Goal: Task Accomplishment & Management: Manage account settings

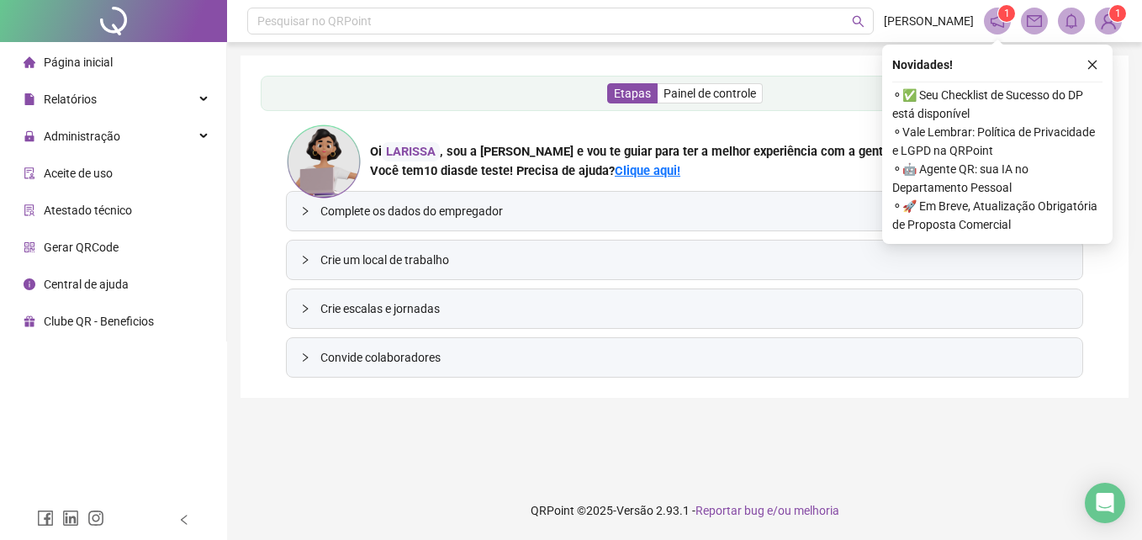
click at [85, 214] on span "Atestado técnico" at bounding box center [88, 209] width 88 height 13
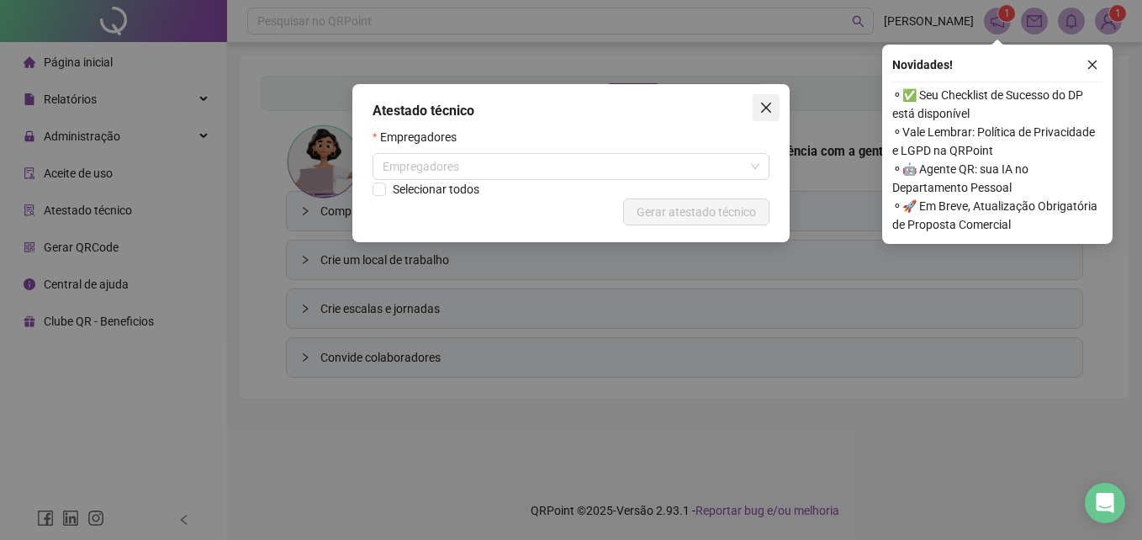
click at [685, 108] on span "Close" at bounding box center [765, 107] width 27 height 13
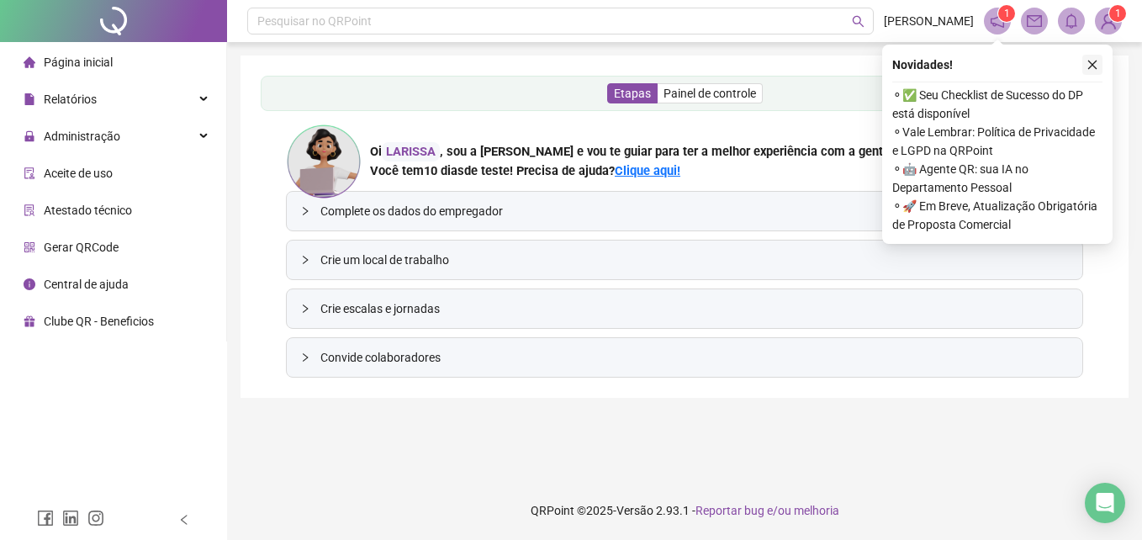
click at [685, 64] on icon "close" at bounding box center [1092, 65] width 12 height 12
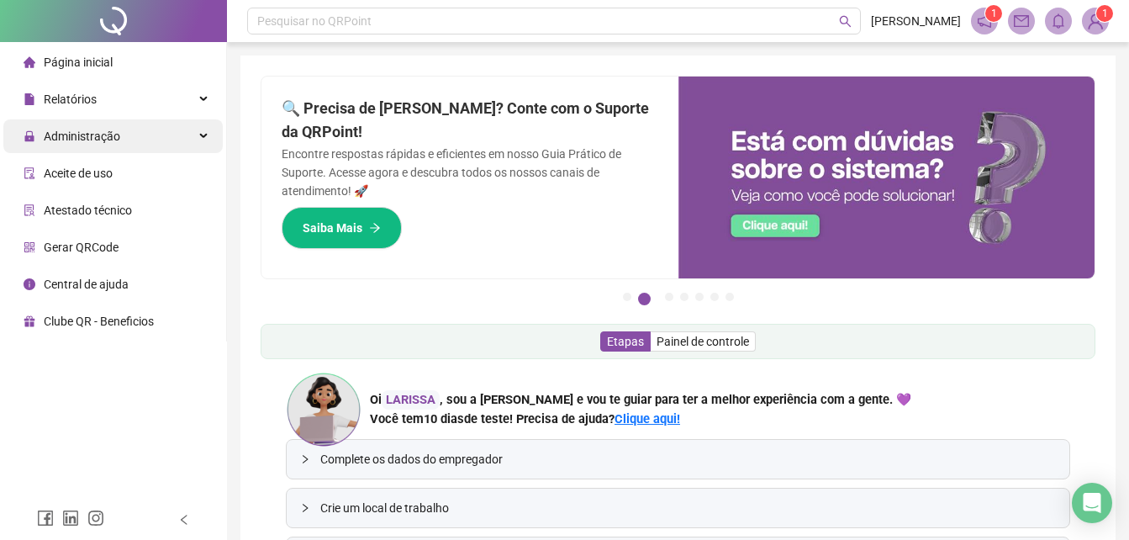
click at [104, 131] on span "Administração" at bounding box center [82, 135] width 76 height 13
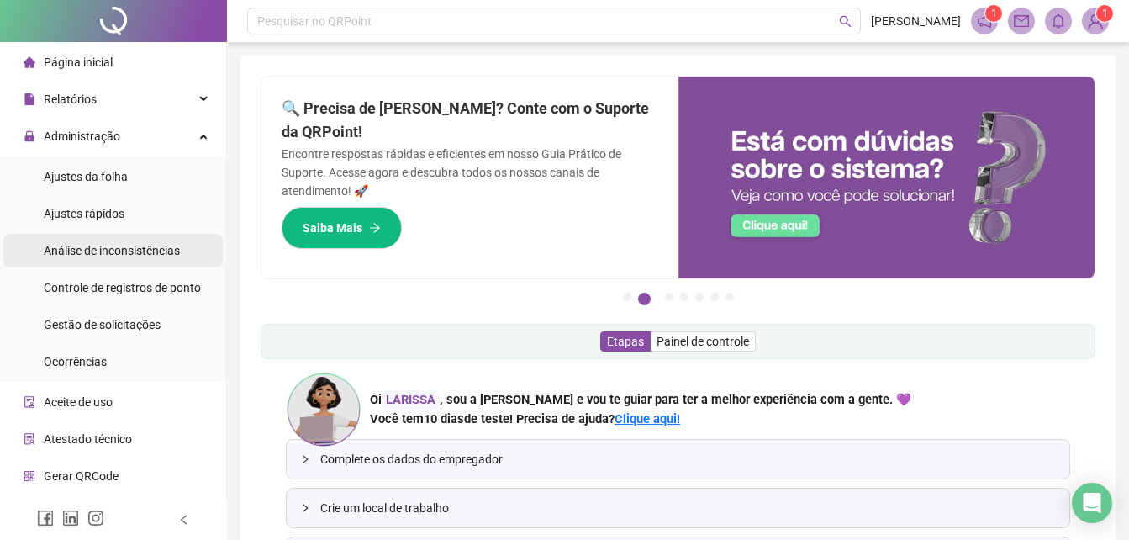
click at [115, 262] on div "Análise de inconsistências" at bounding box center [112, 251] width 136 height 34
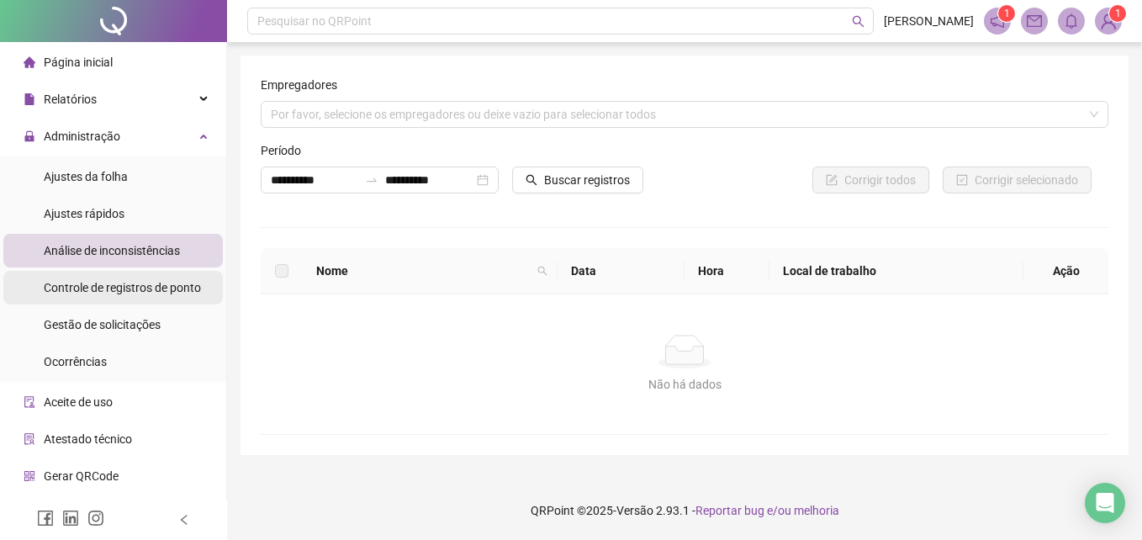
click at [138, 293] on span "Controle de registros de ponto" at bounding box center [122, 287] width 157 height 13
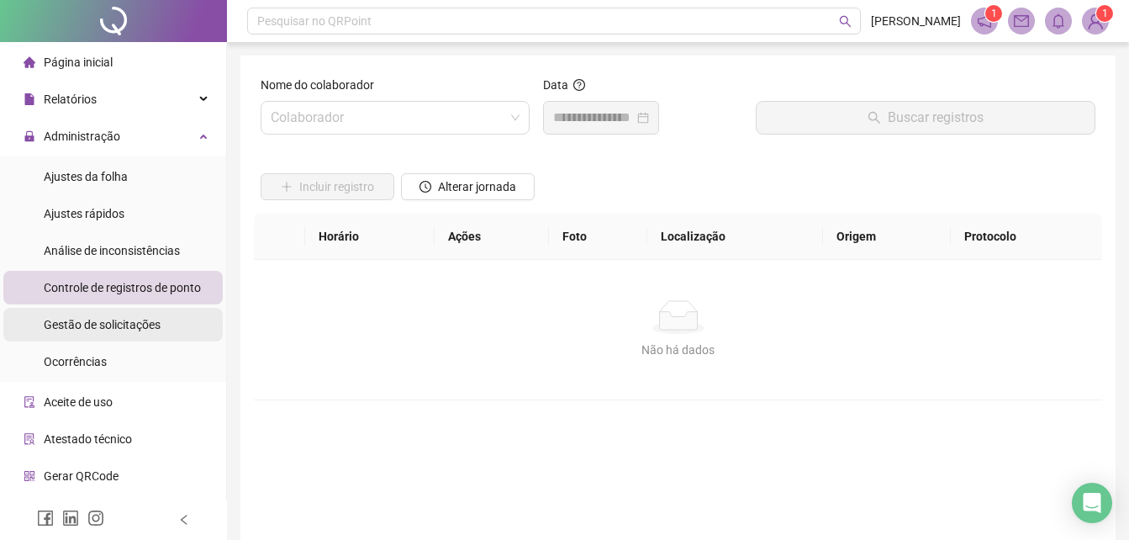
click at [124, 318] on span "Gestão de solicitações" at bounding box center [102, 324] width 117 height 13
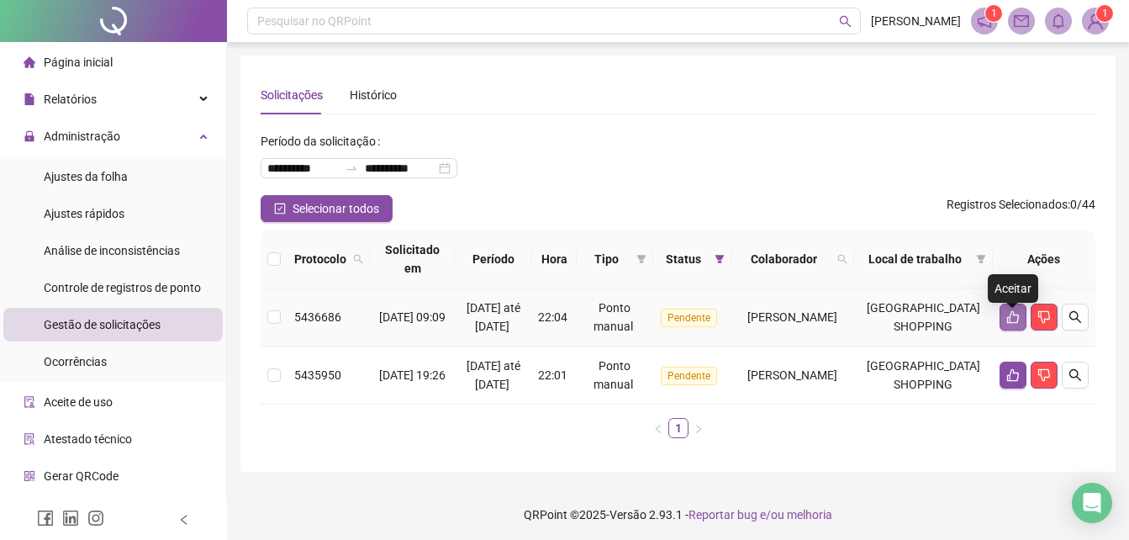
click at [685, 324] on icon "like" at bounding box center [1012, 316] width 13 height 13
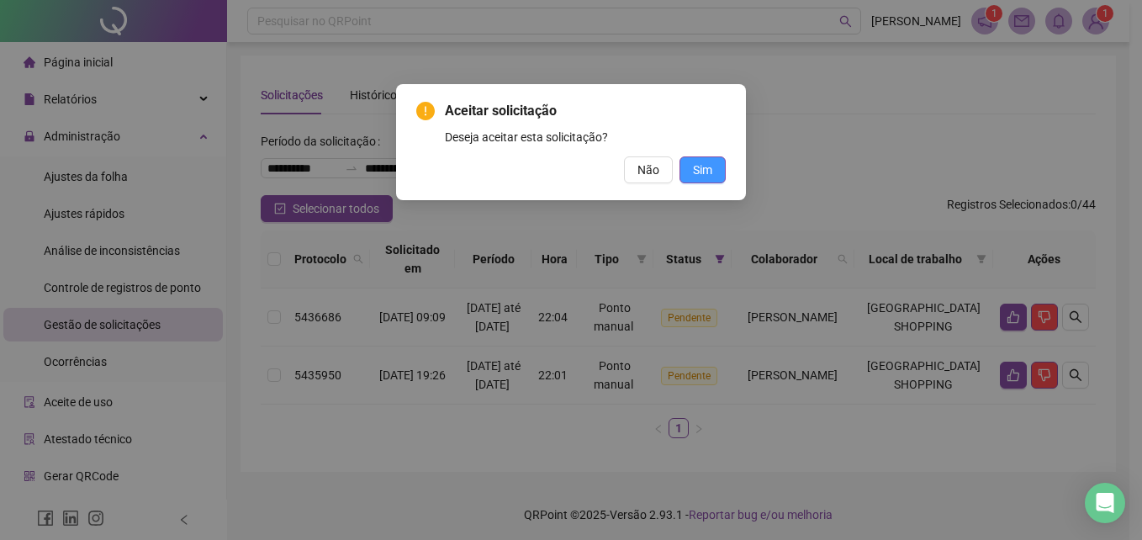
click at [685, 171] on button "Sim" at bounding box center [702, 169] width 46 height 27
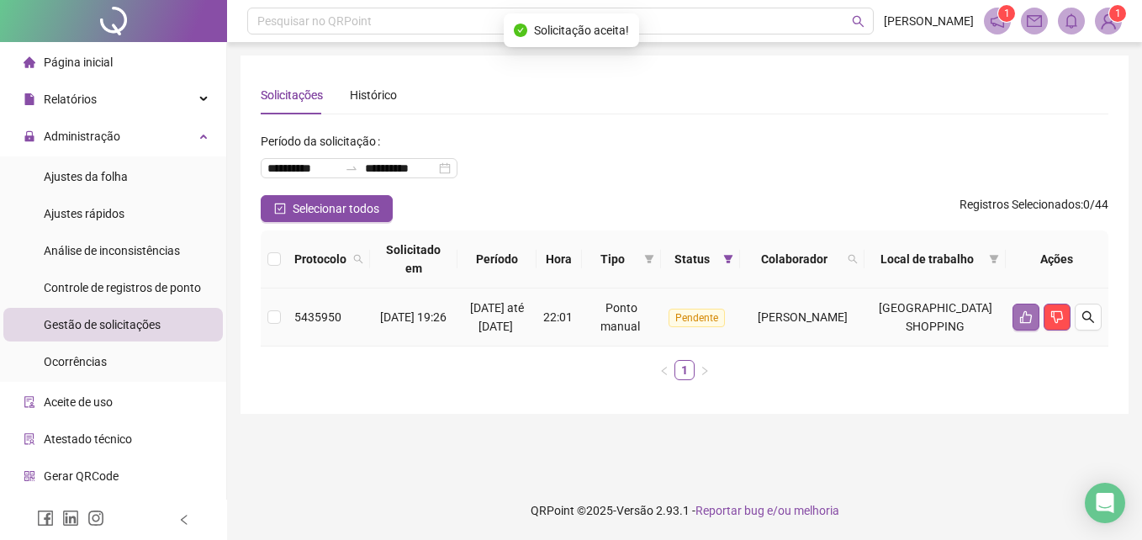
click at [685, 330] on button "button" at bounding box center [1025, 316] width 27 height 27
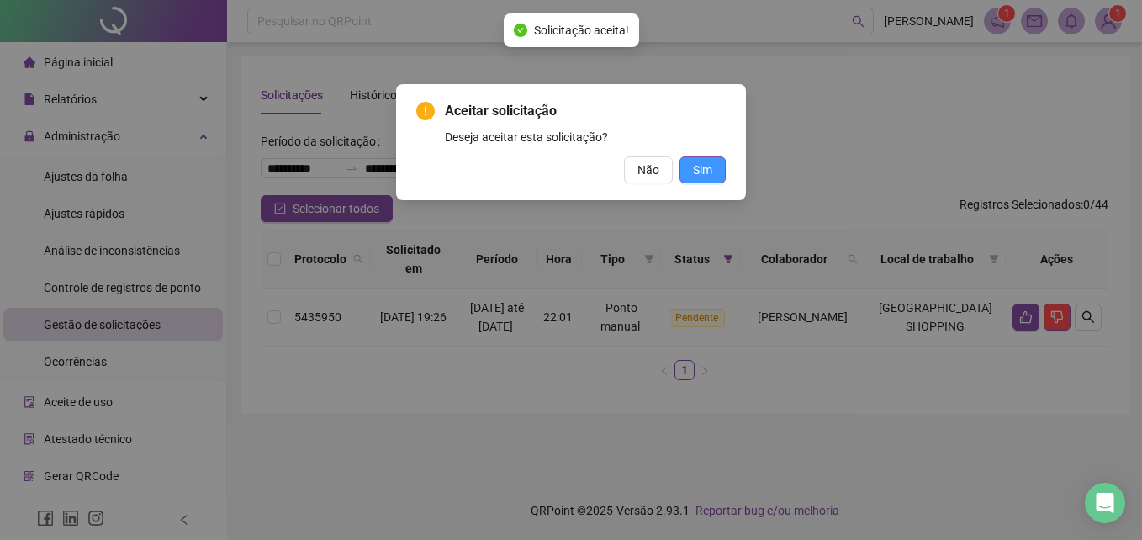
click at [685, 172] on button "Sim" at bounding box center [702, 169] width 46 height 27
